Goal: Task Accomplishment & Management: Complete application form

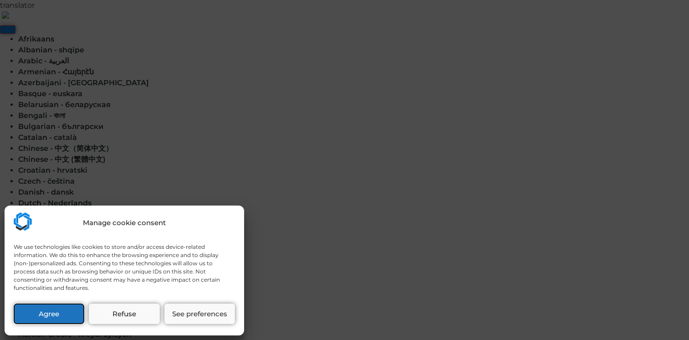
click at [70, 319] on button "Agree" at bounding box center [49, 313] width 71 height 21
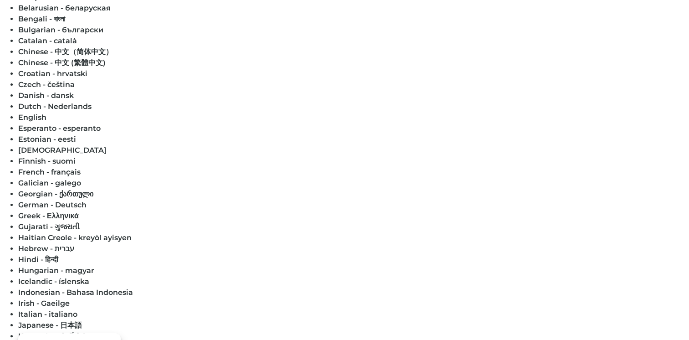
scroll to position [99, 0]
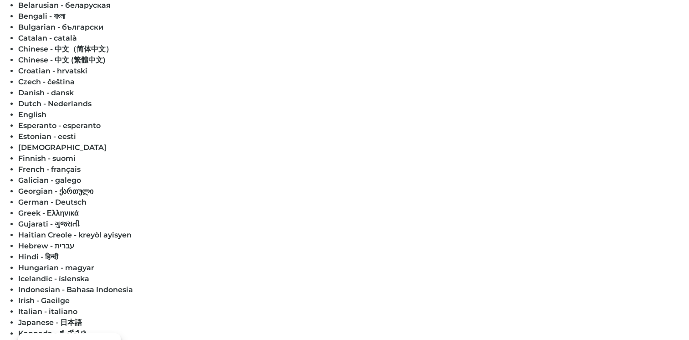
select select "BY"
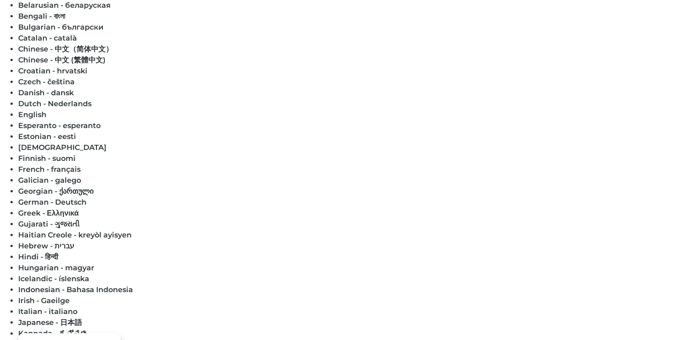
type input "+375"
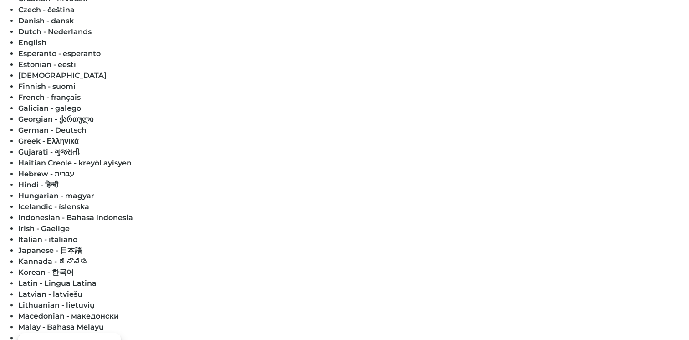
scroll to position [171, 0]
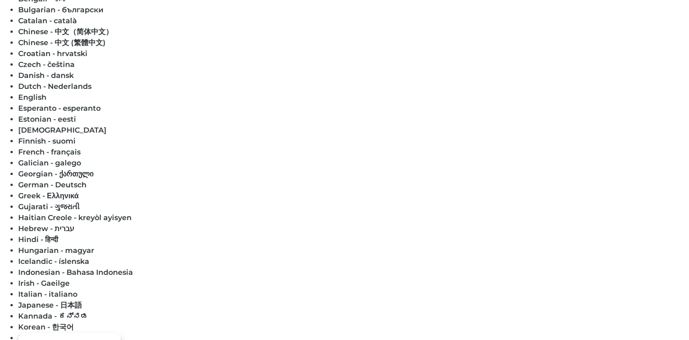
scroll to position [0, 0]
